Goal: Transaction & Acquisition: Purchase product/service

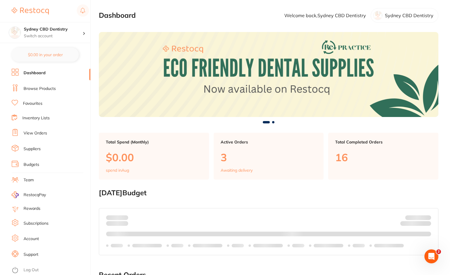
click at [35, 89] on link "Browse Products" at bounding box center [40, 89] width 32 height 6
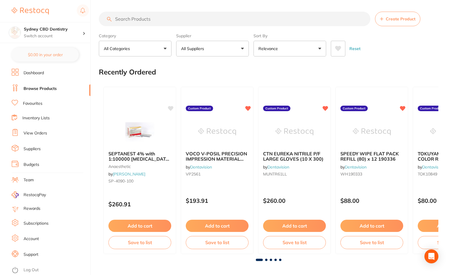
click at [140, 20] on input "search" at bounding box center [235, 19] width 272 height 15
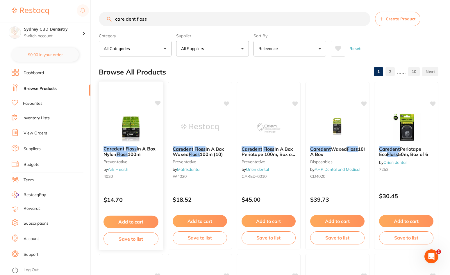
type input "care dent floss"
click at [130, 132] on img at bounding box center [131, 126] width 38 height 29
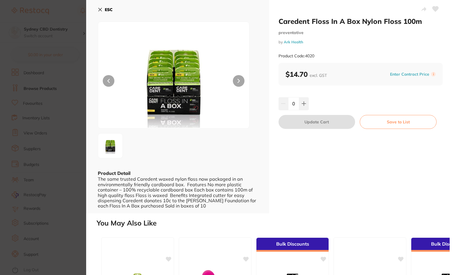
click at [187, 113] on img at bounding box center [173, 82] width 90 height 92
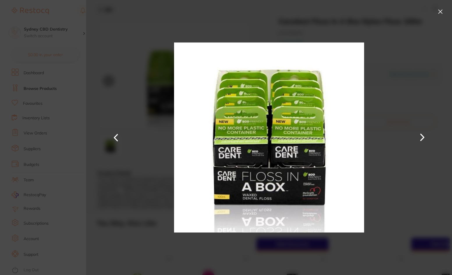
click at [444, 8] on button at bounding box center [439, 11] width 9 height 9
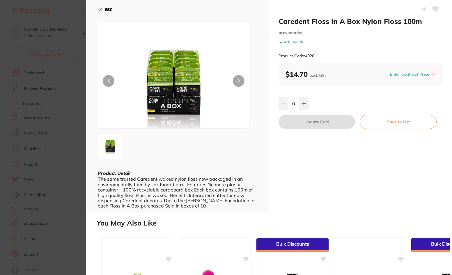
click at [157, 76] on img at bounding box center [173, 82] width 90 height 92
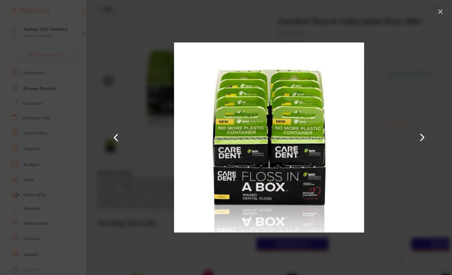
click at [435, 9] on div at bounding box center [269, 137] width 366 height 275
click at [438, 12] on button at bounding box center [439, 11] width 9 height 9
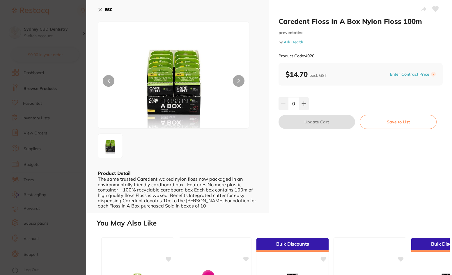
drag, startPoint x: 102, startPoint y: 10, endPoint x: 158, endPoint y: 20, distance: 56.7
click at [102, 10] on button "ESC" at bounding box center [105, 10] width 15 height 10
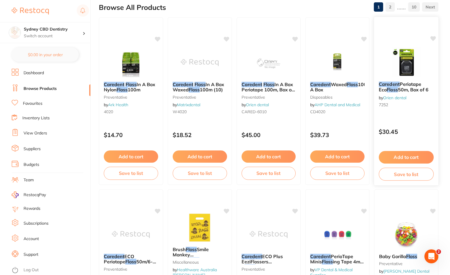
scroll to position [58, 0]
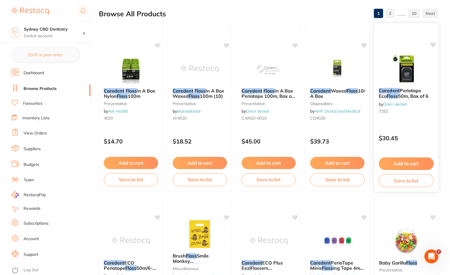
click at [421, 70] on img at bounding box center [406, 68] width 38 height 29
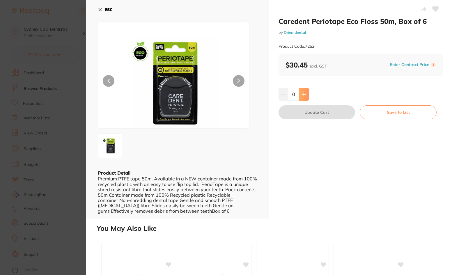
click at [303, 94] on icon at bounding box center [303, 94] width 5 height 5
click at [304, 96] on icon at bounding box center [303, 94] width 5 height 5
type input "2"
click at [99, 9] on icon at bounding box center [100, 9] width 3 height 3
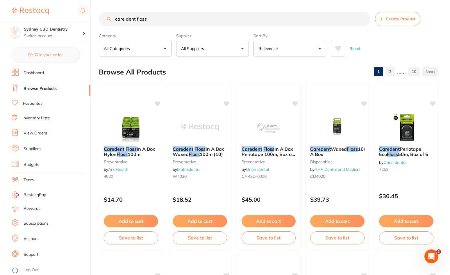
click at [222, 50] on button "All Suppliers" at bounding box center [212, 49] width 73 height 16
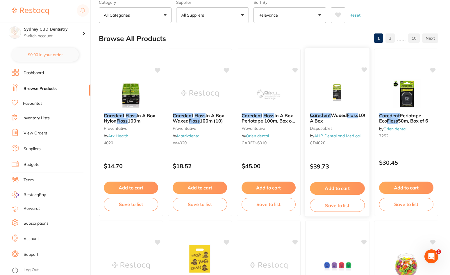
scroll to position [29, 0]
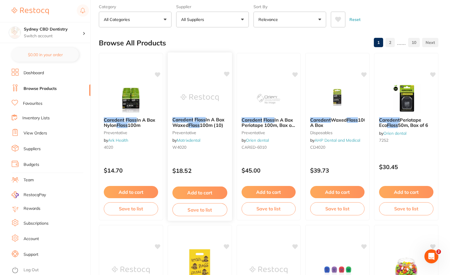
click at [208, 124] on span "100m (10)" at bounding box center [212, 125] width 24 height 6
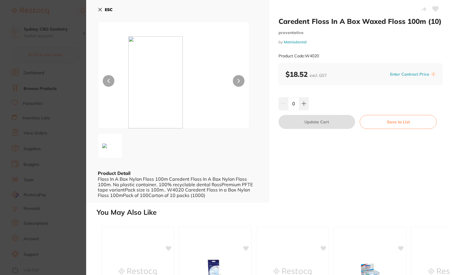
click at [98, 10] on icon at bounding box center [100, 9] width 5 height 5
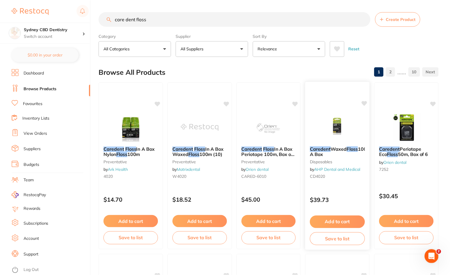
scroll to position [29, 0]
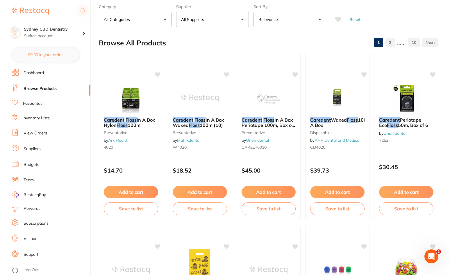
click at [242, 23] on button "All Suppliers" at bounding box center [212, 20] width 73 height 16
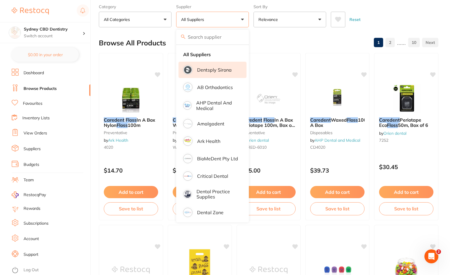
click at [218, 74] on li "Dentsply Sirona" at bounding box center [213, 70] width 68 height 16
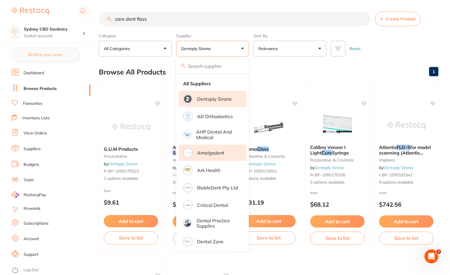
scroll to position [0, 0]
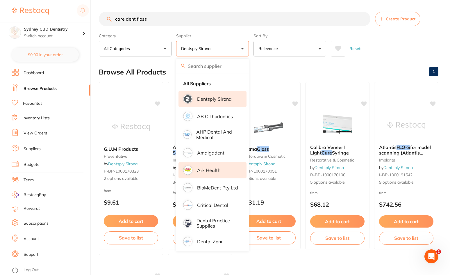
click at [220, 171] on p "Ark Health" at bounding box center [208, 170] width 23 height 5
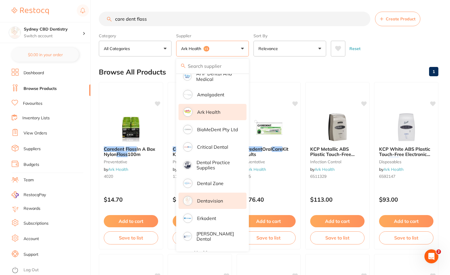
scroll to position [87, 0]
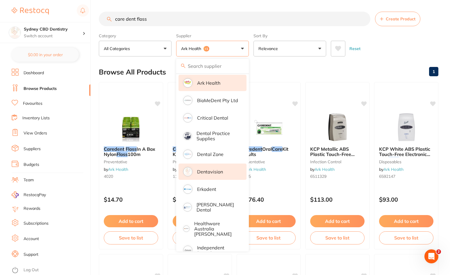
click at [221, 172] on p "Dentavision" at bounding box center [210, 171] width 26 height 5
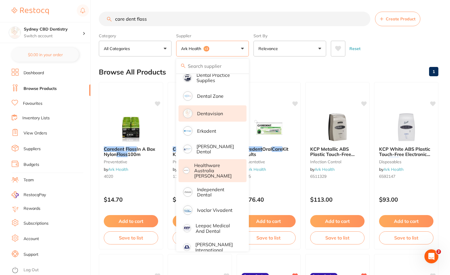
scroll to position [0, 0]
click at [221, 168] on p "Healthware Australia [PERSON_NAME]" at bounding box center [216, 171] width 44 height 16
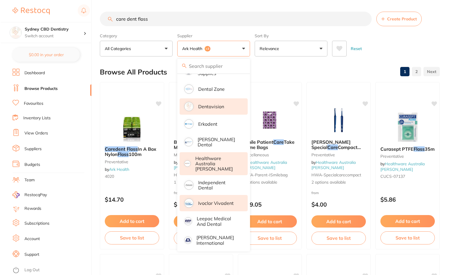
scroll to position [204, 0]
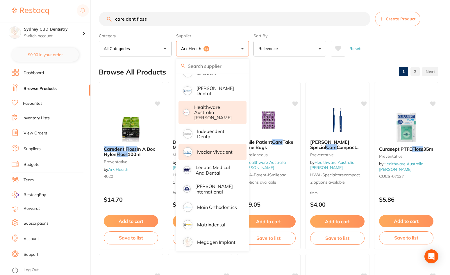
click at [222, 149] on p "Ivoclar Vivadent" at bounding box center [214, 151] width 35 height 5
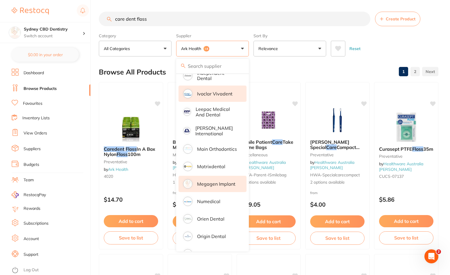
scroll to position [0, 0]
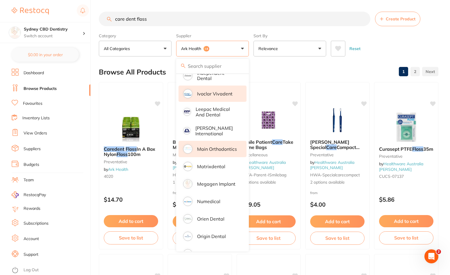
click at [220, 146] on li "Main Orthodontics" at bounding box center [213, 149] width 68 height 16
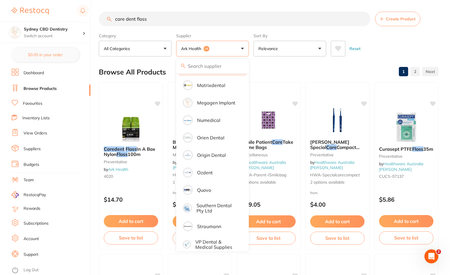
click at [380, 52] on div "Reset" at bounding box center [382, 46] width 103 height 20
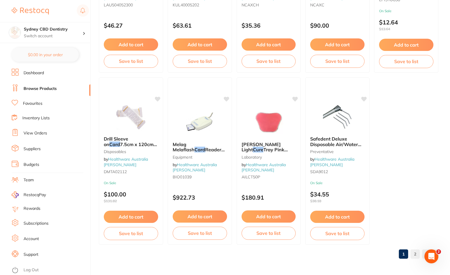
click at [412, 252] on link "2" at bounding box center [415, 254] width 9 height 12
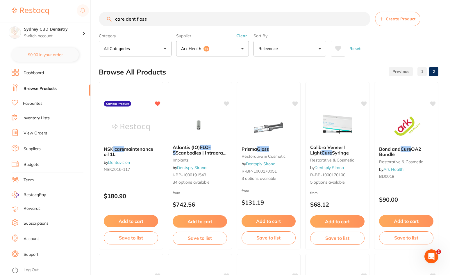
click at [164, 21] on input "care dent floss" at bounding box center [235, 19] width 272 height 15
click at [36, 106] on link "Favourites" at bounding box center [32, 104] width 19 height 6
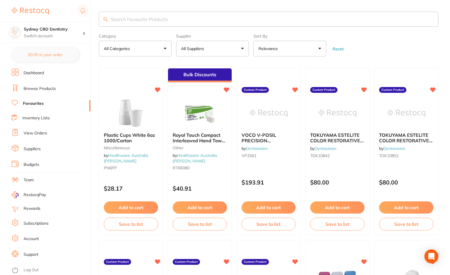
click at [157, 22] on input "search" at bounding box center [269, 19] width 340 height 15
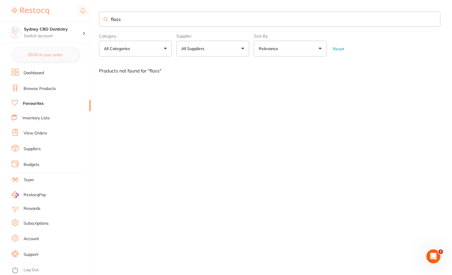
click at [143, 23] on input "floss" at bounding box center [269, 19] width 341 height 15
type input "f"
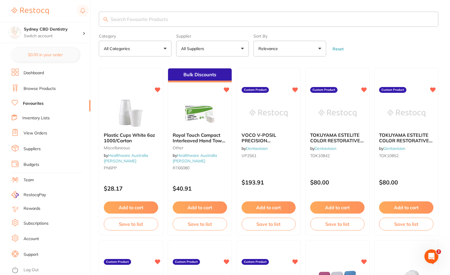
click at [41, 89] on link "Browse Products" at bounding box center [40, 89] width 32 height 6
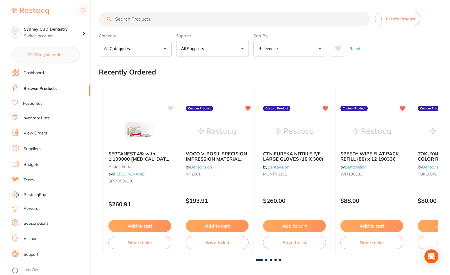
click at [175, 22] on input "search" at bounding box center [235, 19] width 272 height 15
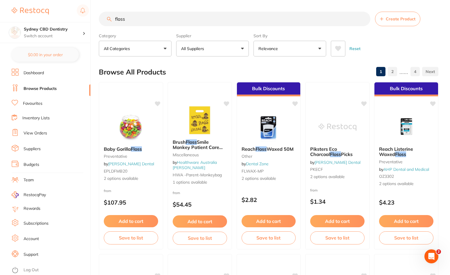
click at [214, 51] on button "All Suppliers" at bounding box center [212, 49] width 73 height 16
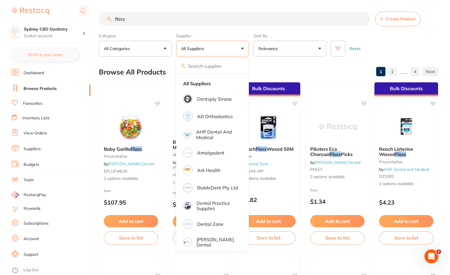
click at [223, 53] on button "All Suppliers" at bounding box center [212, 49] width 73 height 16
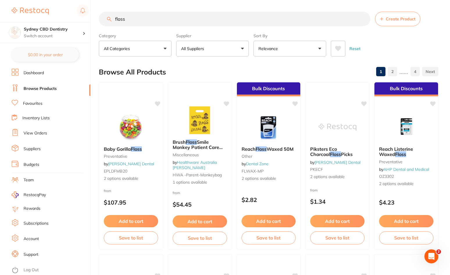
click at [159, 14] on input "floss" at bounding box center [235, 19] width 272 height 15
type input "floss care dent"
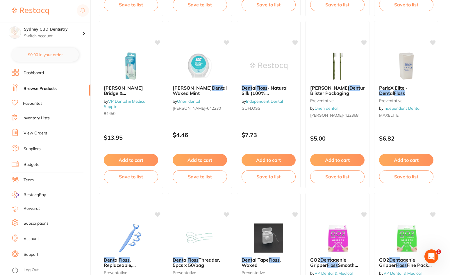
scroll to position [524, 0]
